Goal: Information Seeking & Learning: Learn about a topic

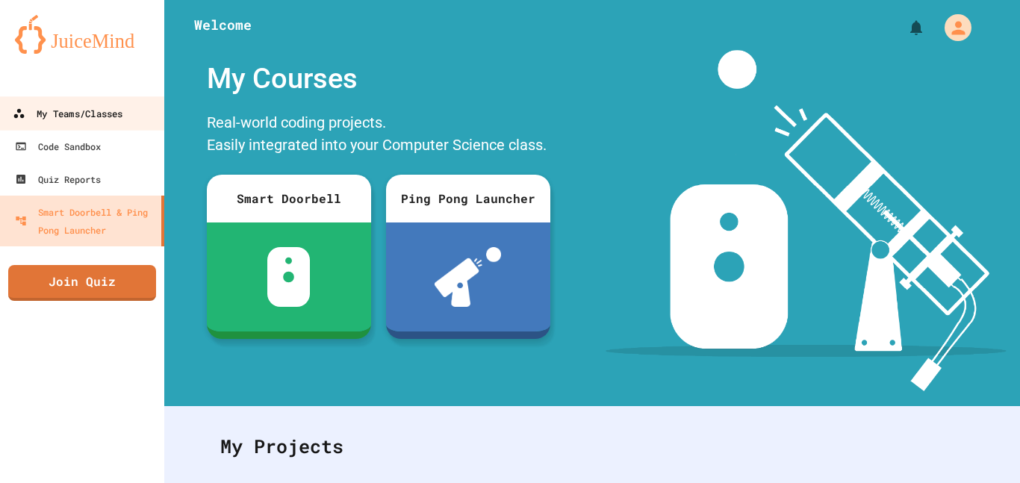
click at [91, 114] on div "My Teams/Classes" at bounding box center [68, 114] width 110 height 19
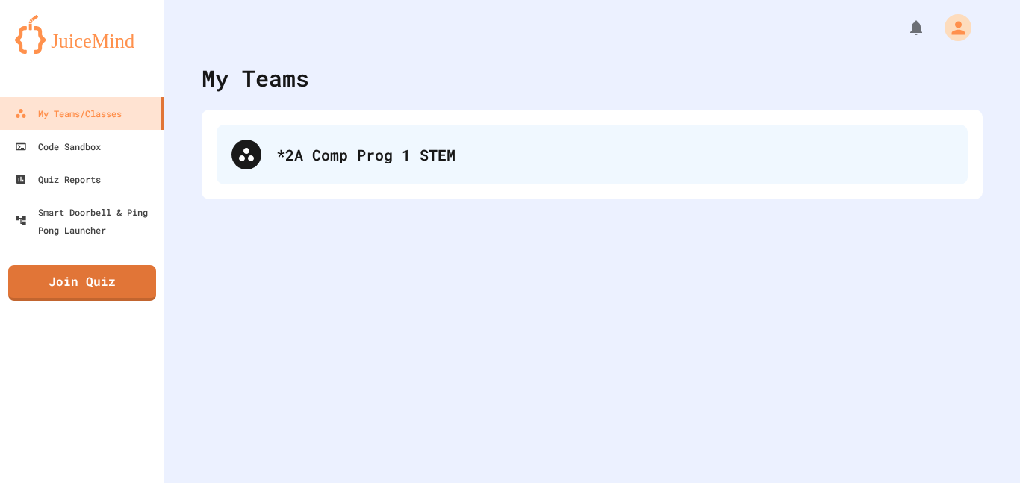
click at [393, 145] on div "*2A Comp Prog 1 STEM" at bounding box center [614, 154] width 677 height 22
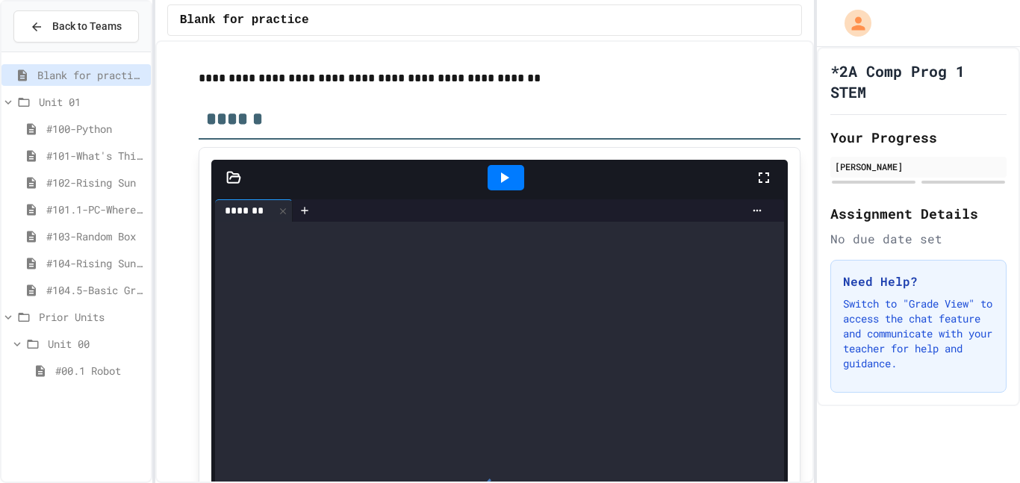
click at [84, 286] on span "#104.5-Basic Graphics Review" at bounding box center [95, 290] width 99 height 16
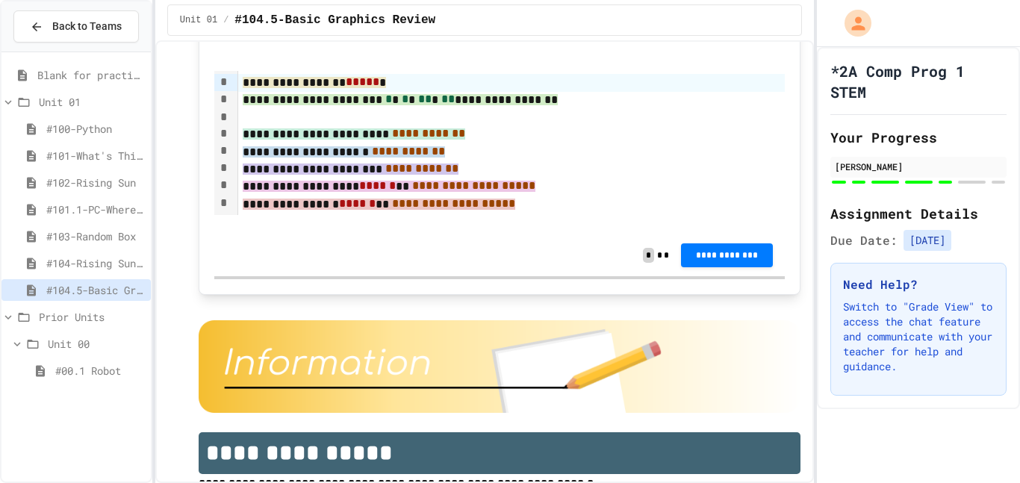
scroll to position [7792, 0]
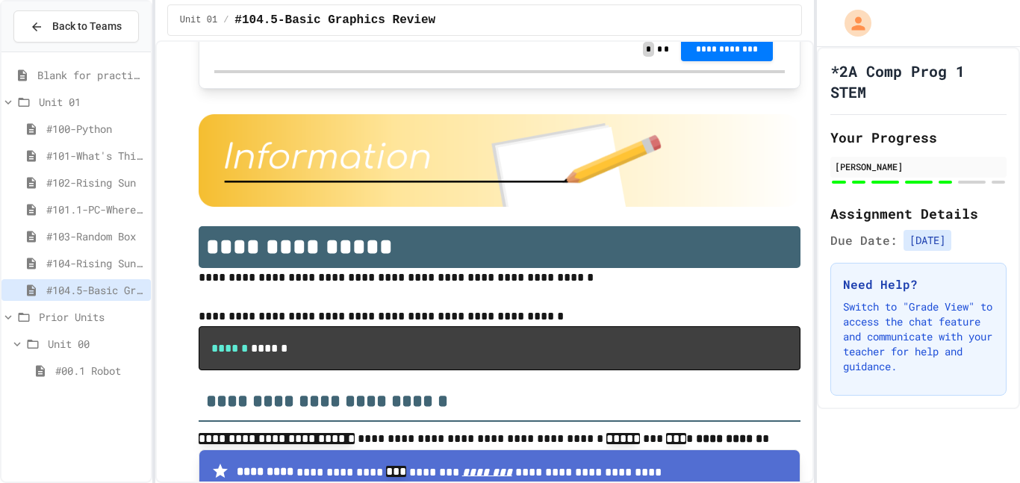
scroll to position [7988, 0]
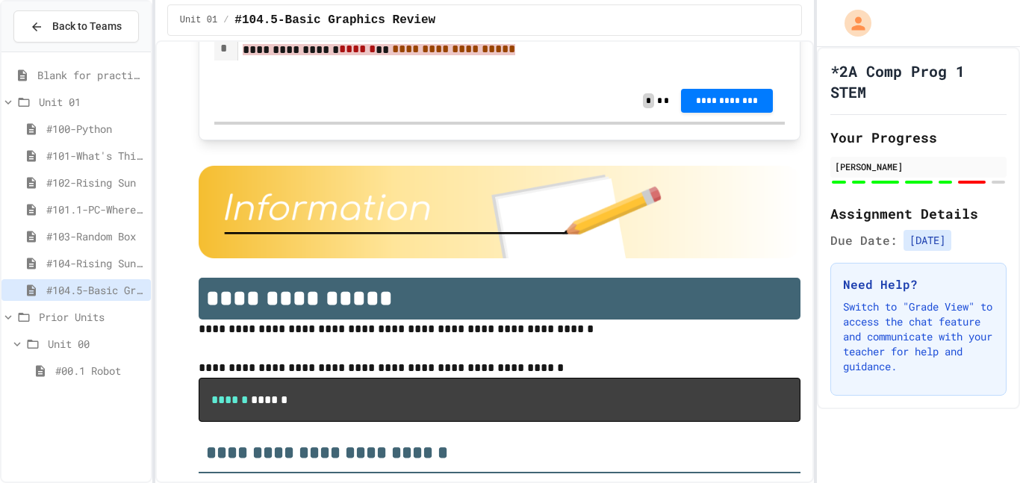
scroll to position [7949, 0]
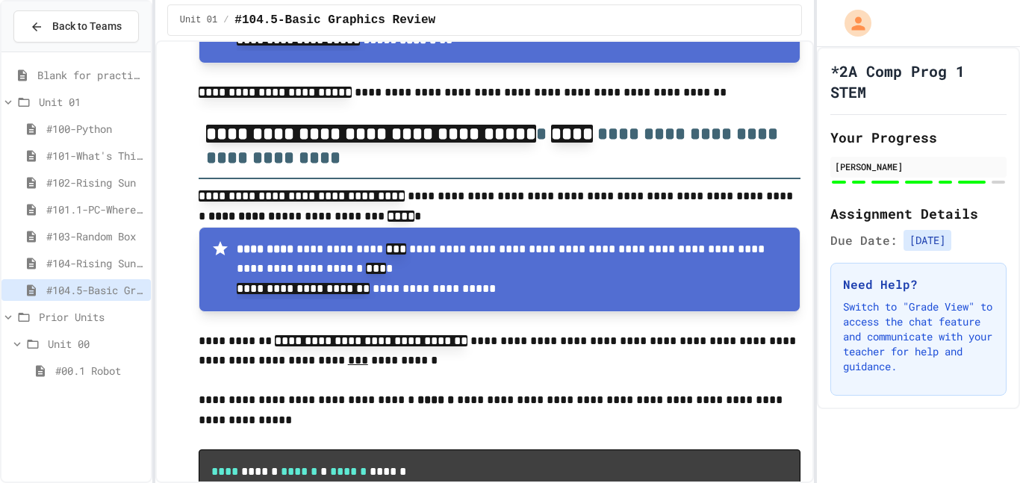
scroll to position [8447, 0]
